Goal: Information Seeking & Learning: Learn about a topic

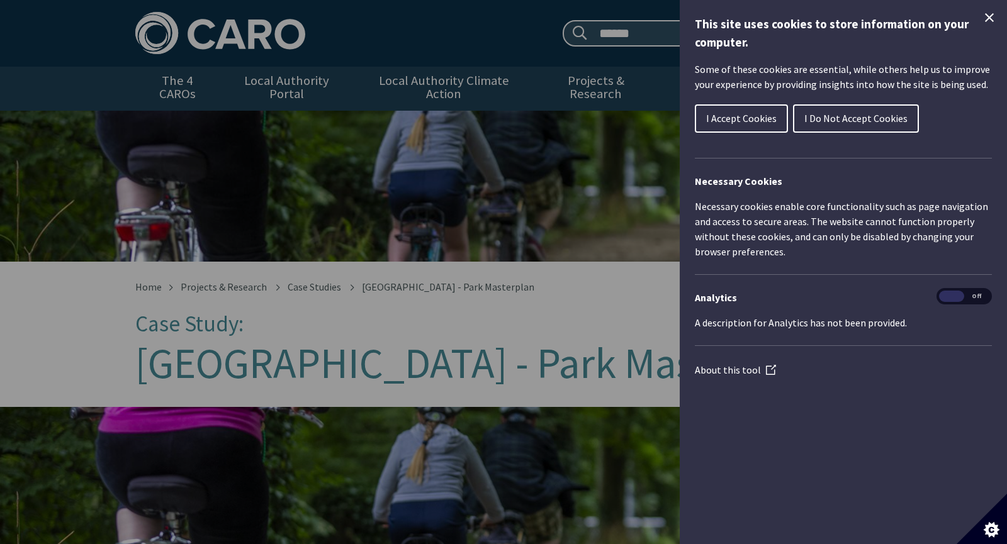
click at [995, 16] on icon "Close Cookie Control" at bounding box center [989, 17] width 15 height 15
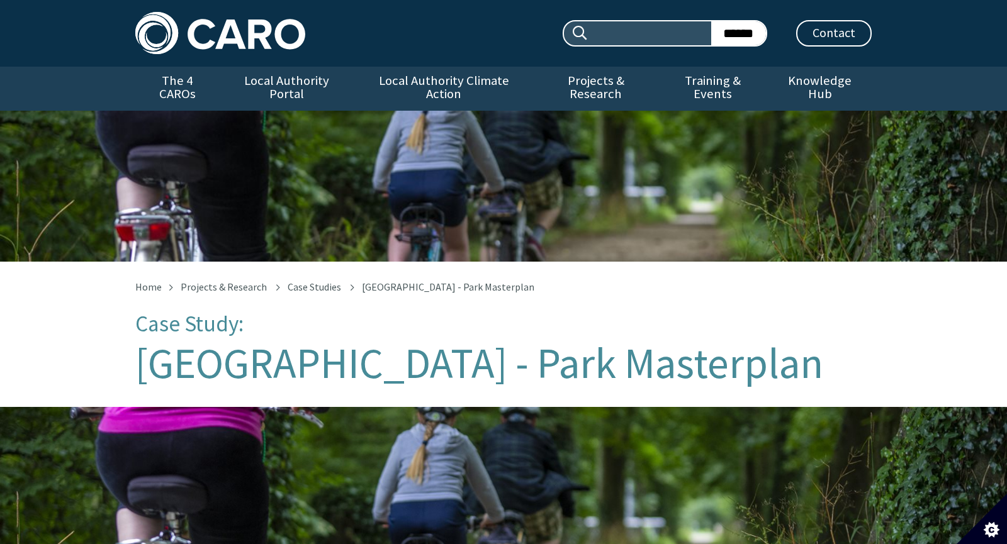
click at [610, 29] on input "Search site:" at bounding box center [650, 33] width 123 height 24
type input "**********"
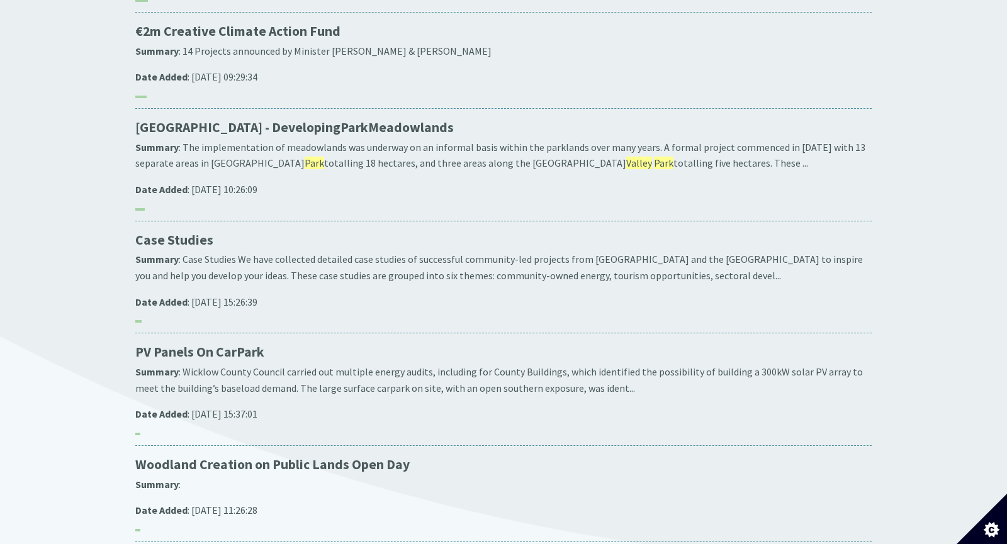
scroll to position [82, 0]
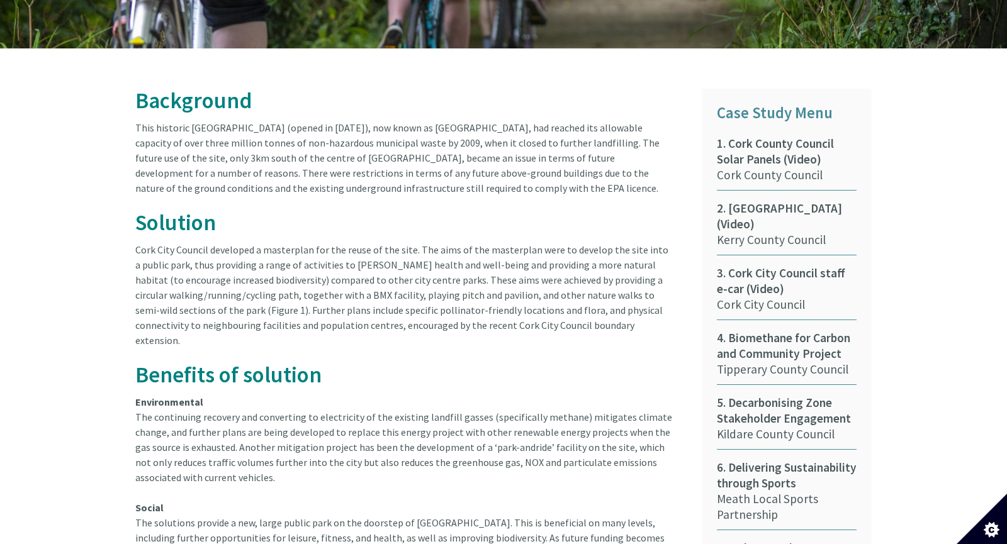
scroll to position [560, 0]
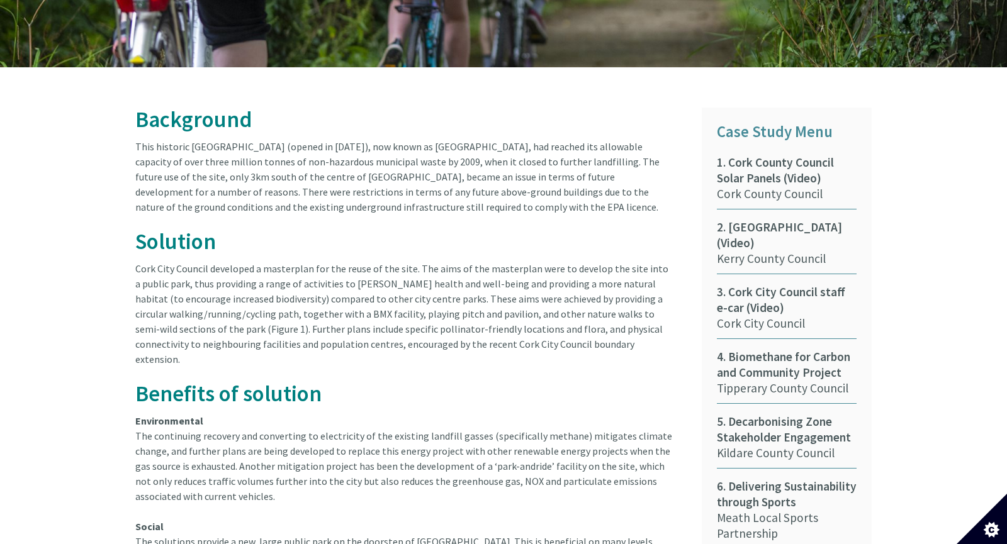
drag, startPoint x: 138, startPoint y: 130, endPoint x: 405, endPoint y: 188, distance: 273.2
click at [405, 188] on article "Background This historic Kinsale Road Landfill Site (opened in 1962), now known…" at bounding box center [408, 389] width 547 height 563
drag, startPoint x: 137, startPoint y: 131, endPoint x: 469, endPoint y: 191, distance: 337.1
click at [469, 191] on article "Background This historic Kinsale Road Landfill Site (opened in 1962), now known…" at bounding box center [408, 389] width 547 height 563
copy article "This historic Kinsale Road Landfill Site (opened in 1962), now known as Tramore…"
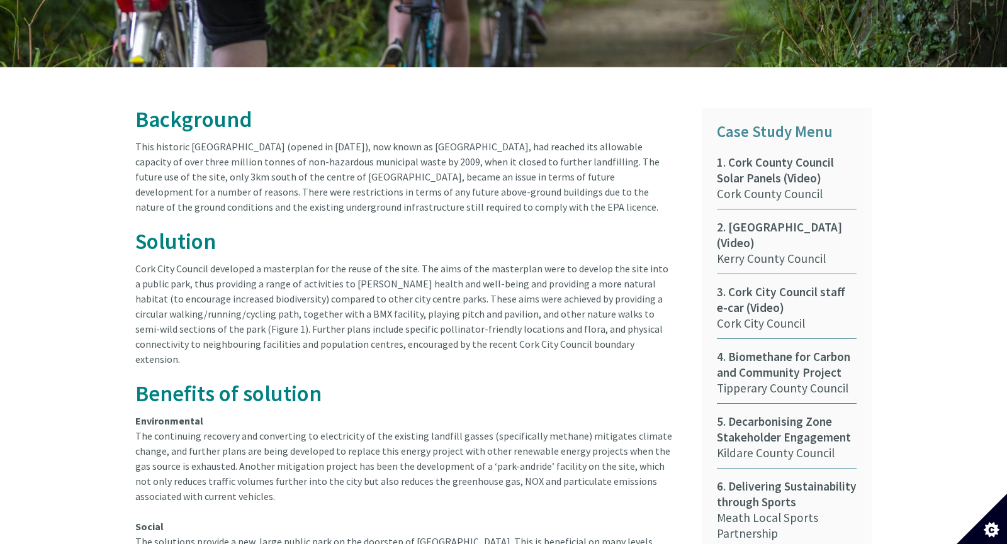
copy article "This historic Kinsale Road Landfill Site (opened in 1962), now known as Tramore…"
click at [134, 256] on div "Background This historic Kinsale Road Landfill Site (opened in 1962), now known…" at bounding box center [409, 463] width 566 height 710
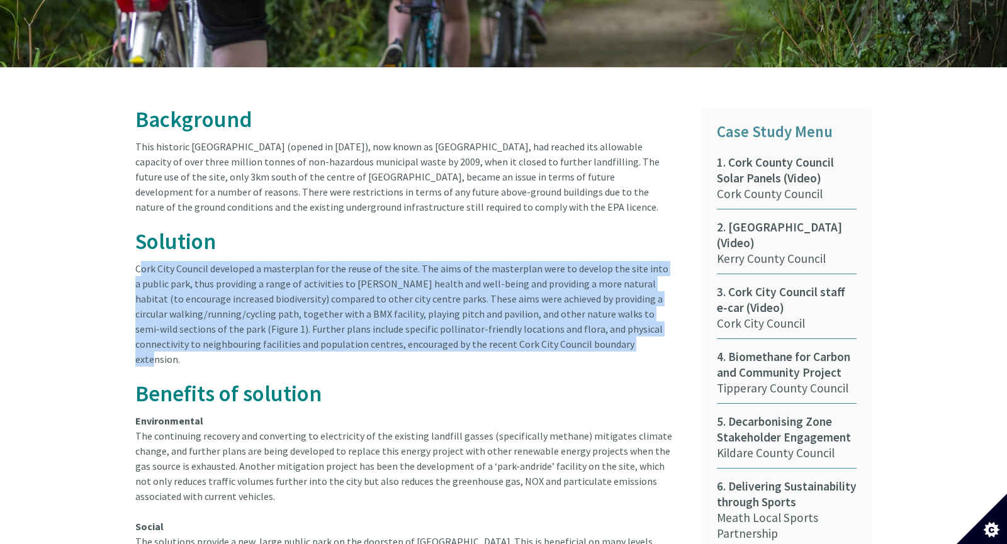
drag, startPoint x: 137, startPoint y: 250, endPoint x: 605, endPoint y: 330, distance: 475.0
click at [605, 330] on article "Background This historic Kinsale Road Landfill Site (opened in 1962), now known…" at bounding box center [408, 389] width 547 height 563
copy article "Cork City Council developed a masterplan for the reuse of the site. The aims of…"
